Goal: Task Accomplishment & Management: Use online tool/utility

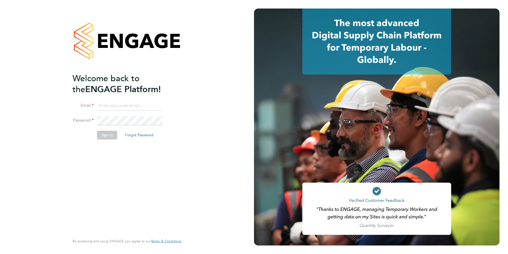
type input "[PERSON_NAME][EMAIL_ADDRESS][DOMAIN_NAME]"
click at [116, 133] on button "Sign In" at bounding box center [107, 134] width 20 height 9
click at [108, 138] on div "Sorry, we are having problems connecting to our services." at bounding box center [127, 127] width 254 height 254
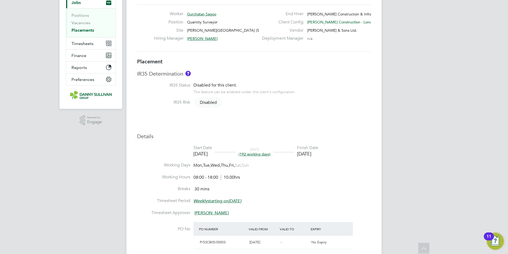
scroll to position [159, 0]
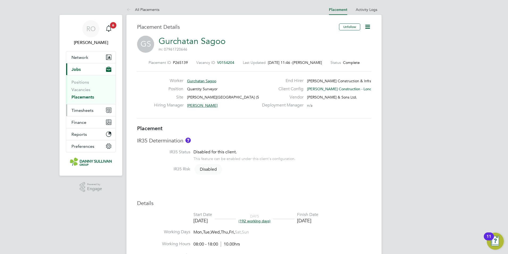
click at [94, 109] on button "Timesheets" at bounding box center [90, 110] width 49 height 12
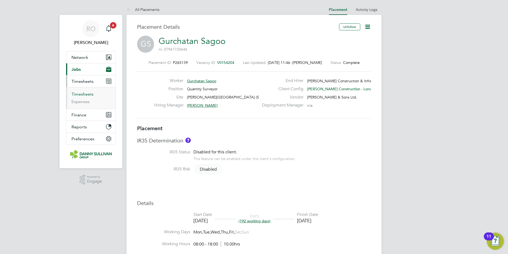
click at [87, 96] on link "Timesheets" at bounding box center [82, 93] width 22 height 5
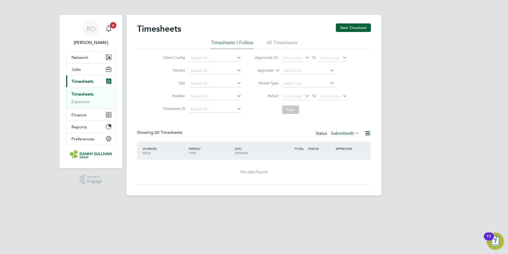
click at [276, 43] on li "All Timesheets" at bounding box center [282, 44] width 31 height 10
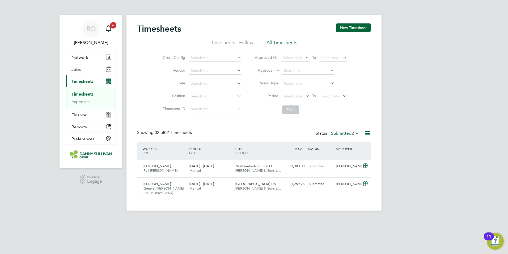
click at [229, 43] on li "Timesheets I Follow" at bounding box center [232, 44] width 42 height 10
